Goal: Task Accomplishment & Management: Manage account settings

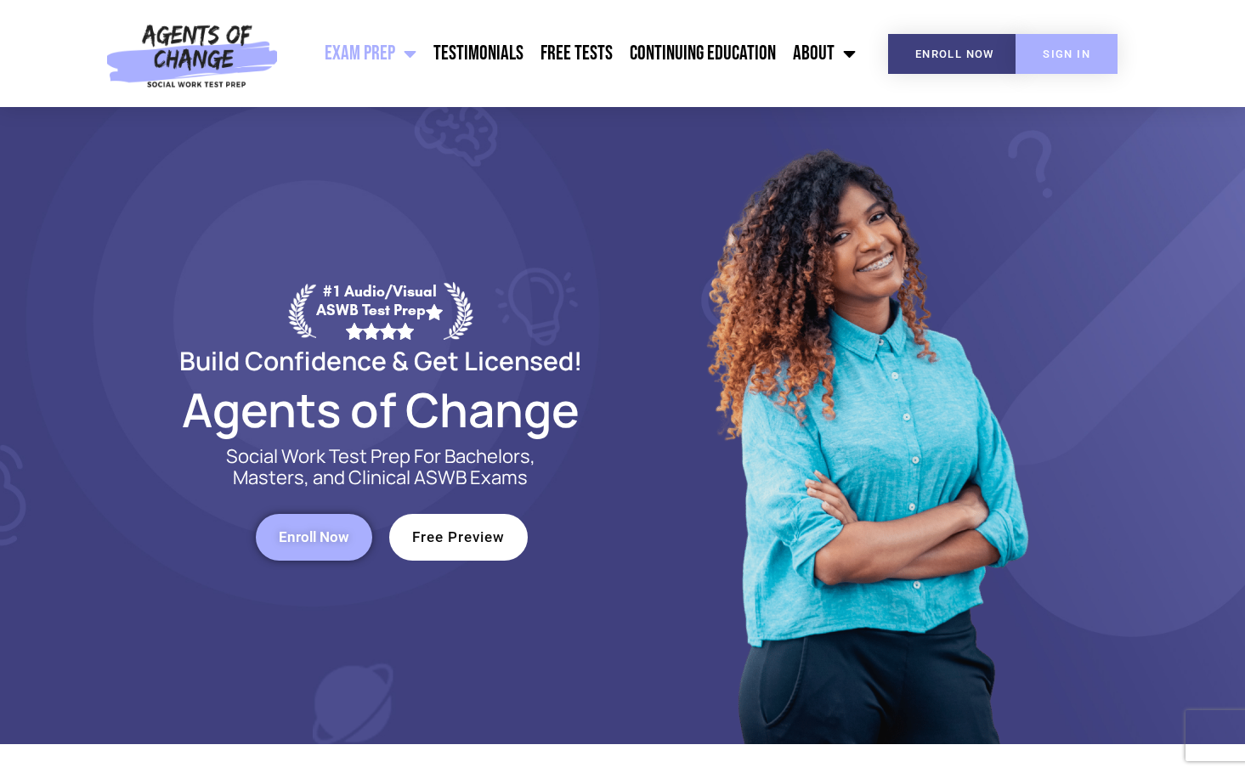
click at [1059, 64] on link "SIGN IN" at bounding box center [1067, 54] width 102 height 40
click at [1075, 36] on link "SIGN IN" at bounding box center [1067, 54] width 102 height 40
